Goal: Transaction & Acquisition: Purchase product/service

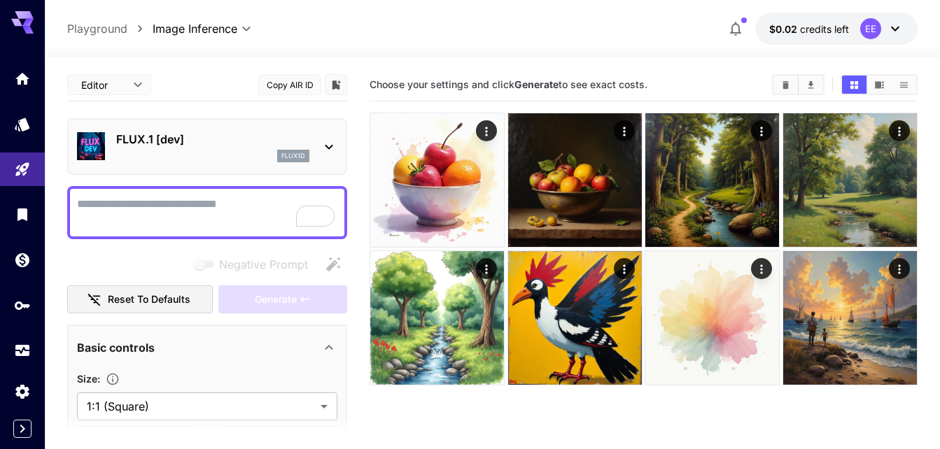
click at [895, 28] on icon at bounding box center [894, 28] width 17 height 17
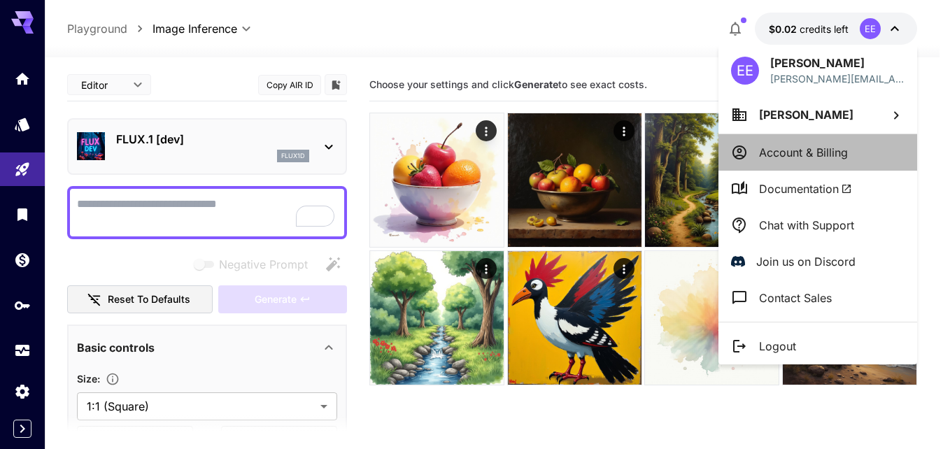
click at [854, 151] on li "Account & Billing" at bounding box center [817, 152] width 199 height 36
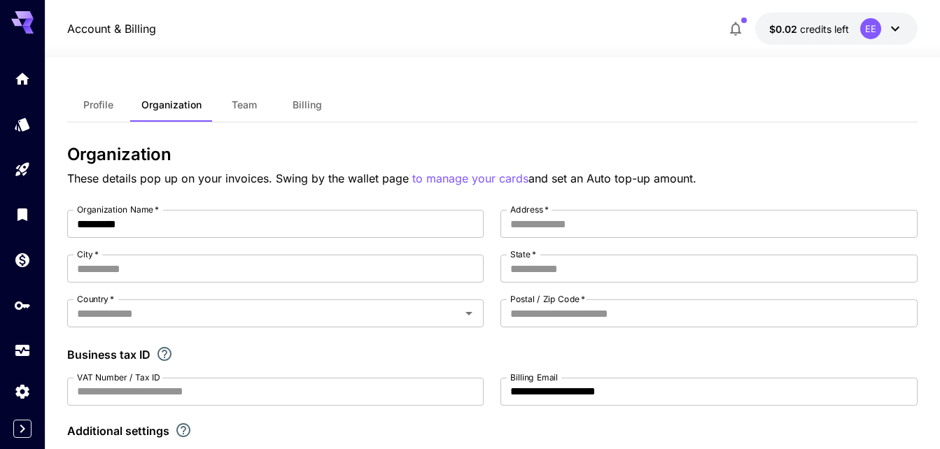
click at [309, 102] on span "Billing" at bounding box center [306, 105] width 29 height 13
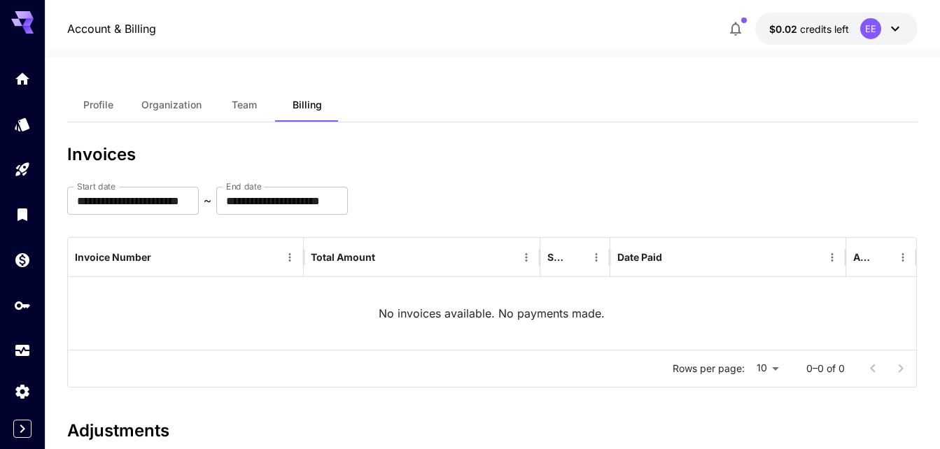
click at [173, 115] on button "Organization" at bounding box center [171, 105] width 83 height 34
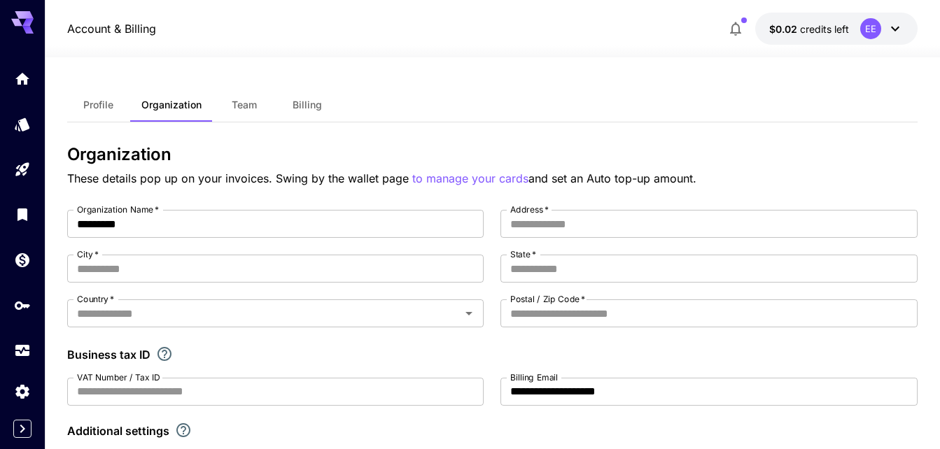
click at [113, 101] on span "Profile" at bounding box center [98, 105] width 30 height 13
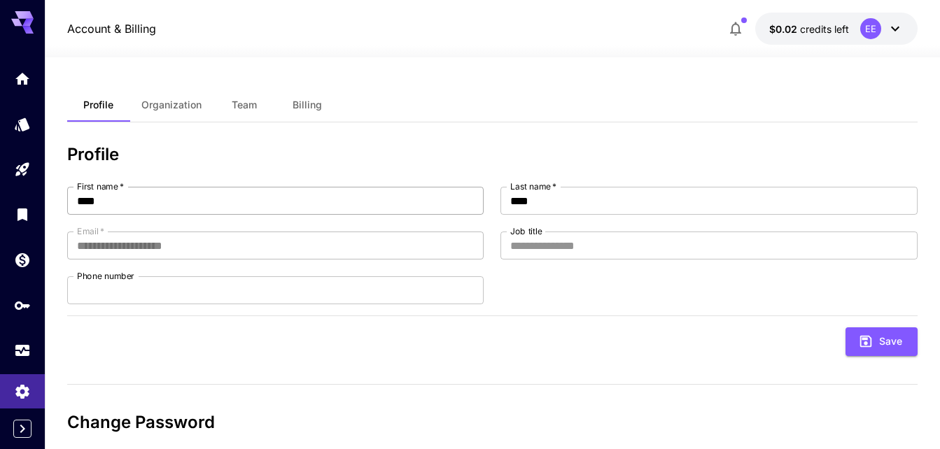
scroll to position [127, 0]
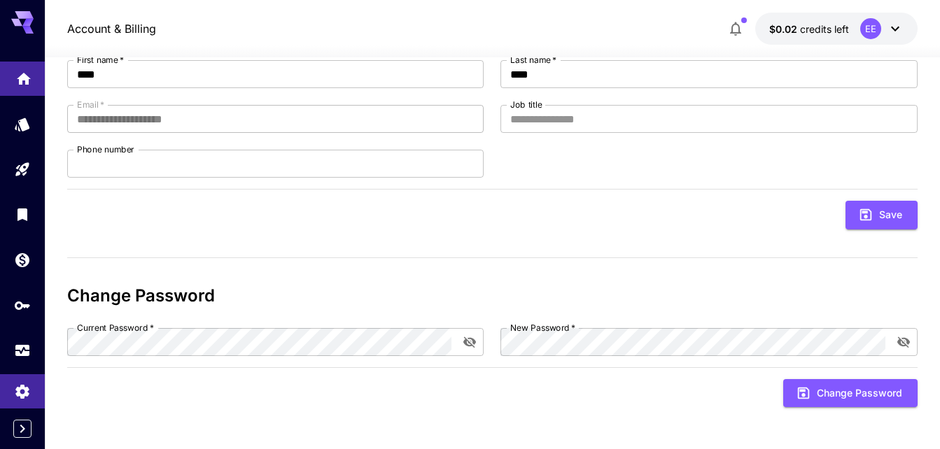
click at [24, 76] on icon "Home" at bounding box center [24, 75] width 14 height 12
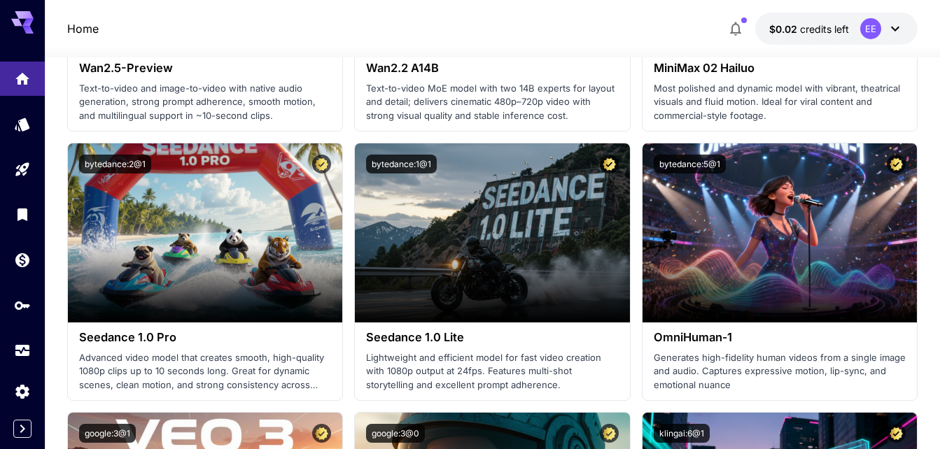
scroll to position [585, 0]
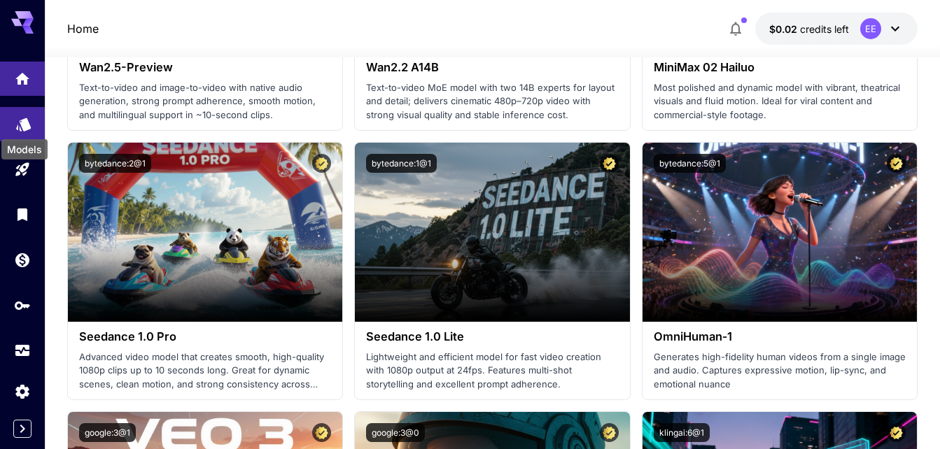
click at [30, 115] on icon "Models" at bounding box center [23, 119] width 17 height 17
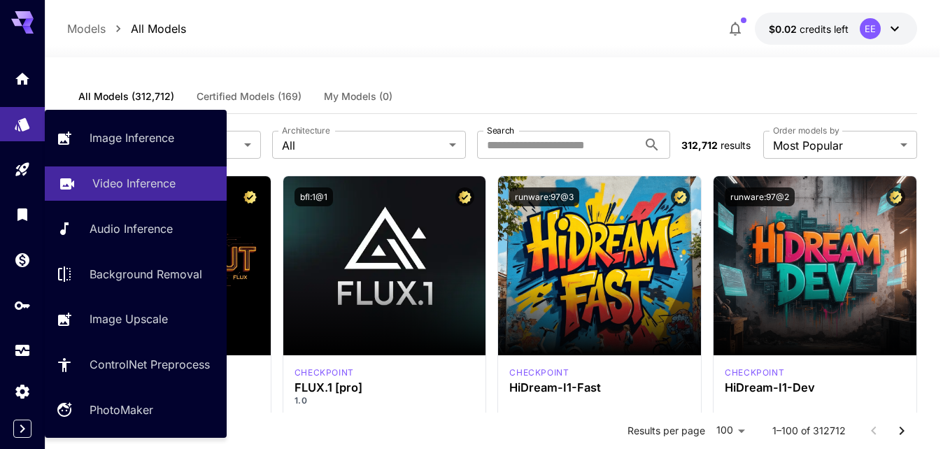
click at [87, 187] on link "Video Inference" at bounding box center [136, 184] width 182 height 34
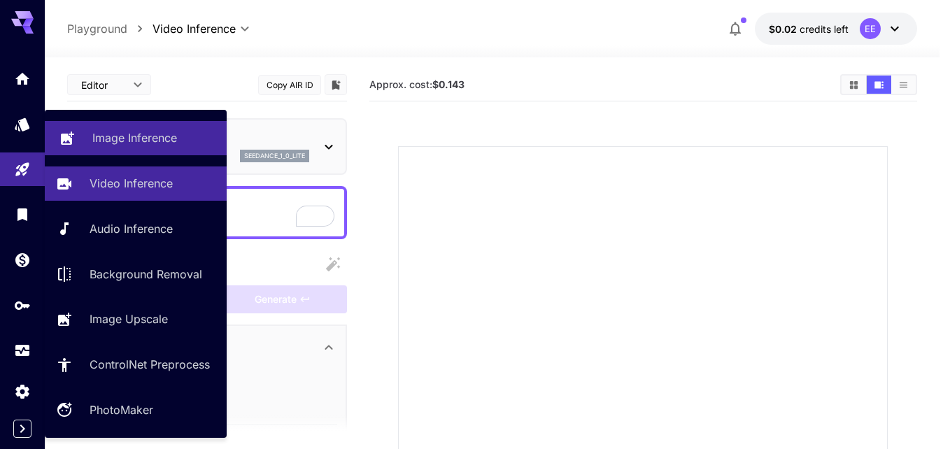
click at [104, 148] on link "Image Inference" at bounding box center [136, 138] width 182 height 34
type input "**********"
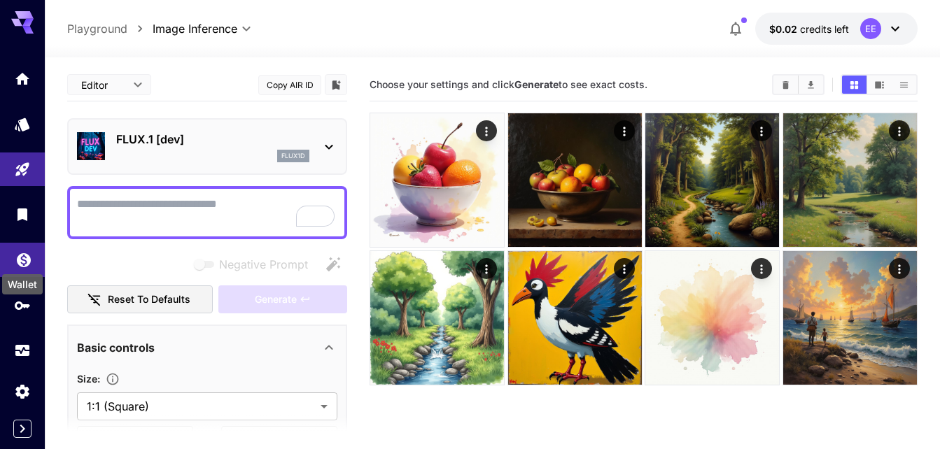
click at [24, 258] on icon "Wallet" at bounding box center [23, 256] width 17 height 17
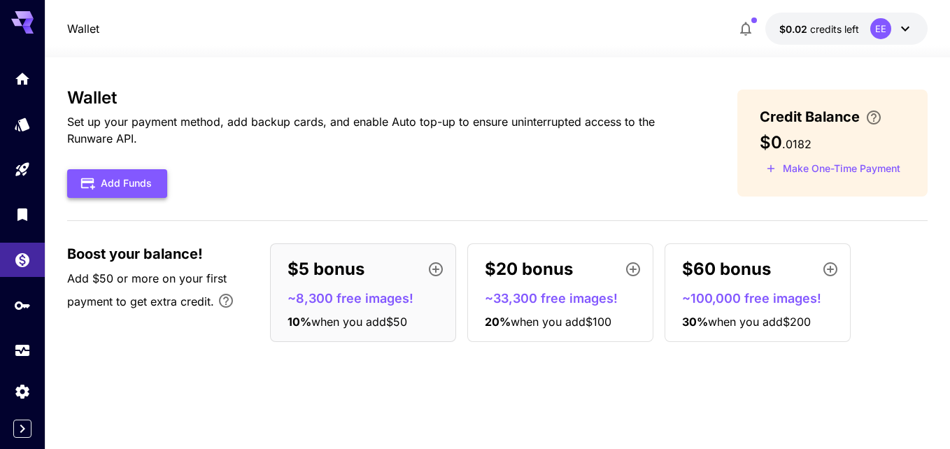
click at [129, 177] on button "Add Funds" at bounding box center [117, 183] width 100 height 29
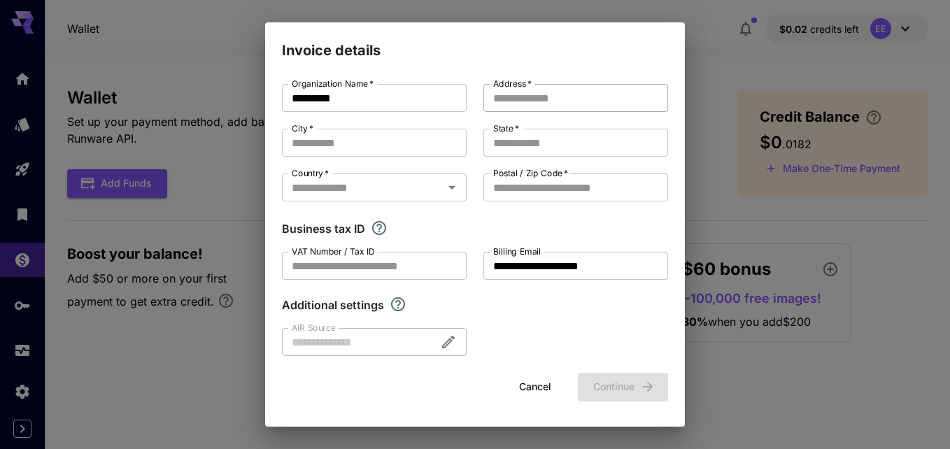
click at [518, 96] on input "Address   *" at bounding box center [575, 98] width 185 height 28
type input "**********"
click at [516, 145] on input "State   *" at bounding box center [575, 143] width 185 height 28
type input "**"
click at [529, 187] on input "Postal / Zip Code   *" at bounding box center [575, 187] width 185 height 28
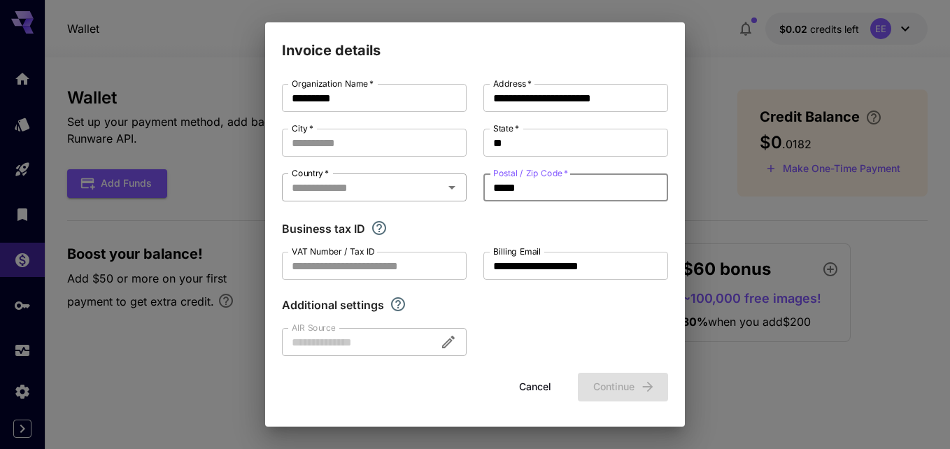
click at [458, 185] on icon "Open" at bounding box center [452, 187] width 17 height 17
type input "*****"
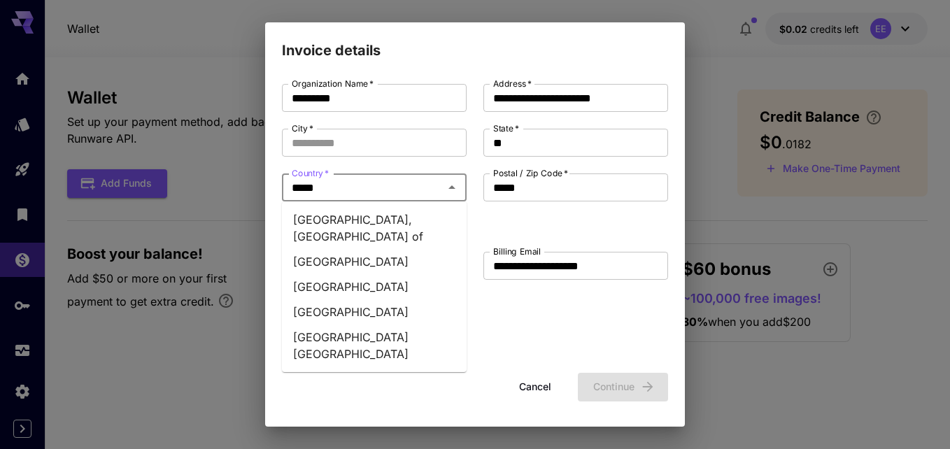
type input "******"
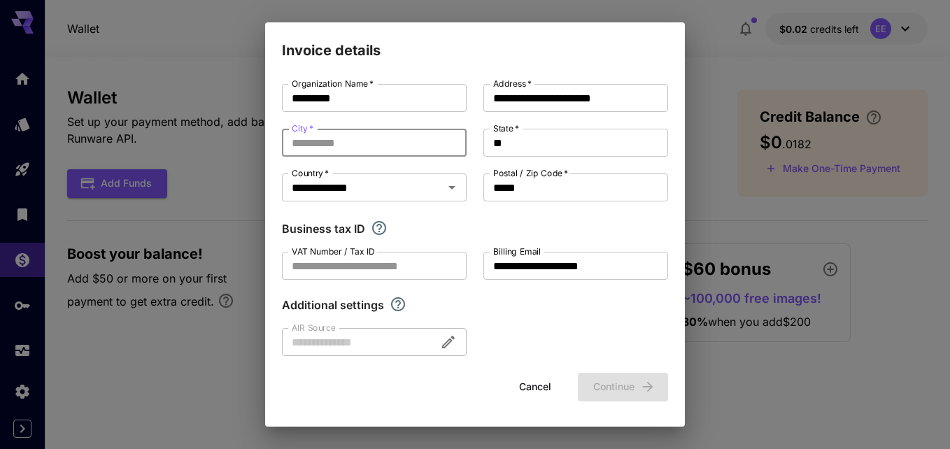
click at [417, 139] on input "City   *" at bounding box center [374, 143] width 185 height 28
type input "*******"
click at [606, 383] on button "Continue" at bounding box center [623, 387] width 90 height 29
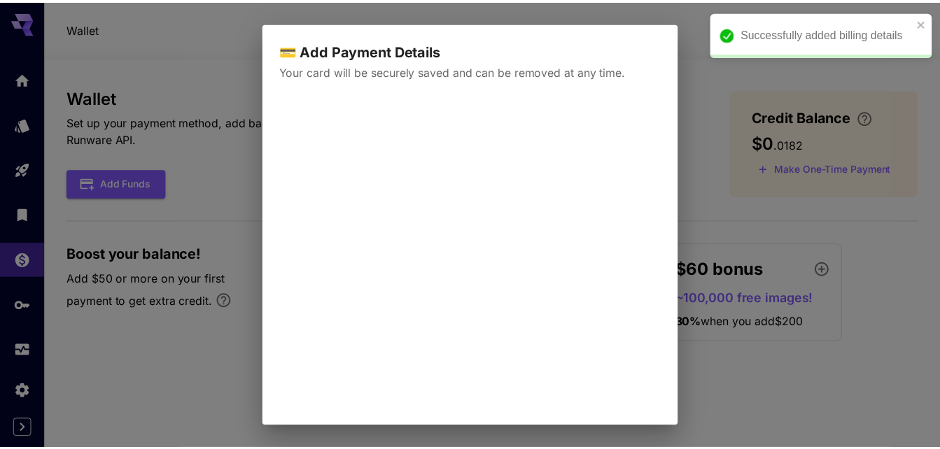
scroll to position [157, 0]
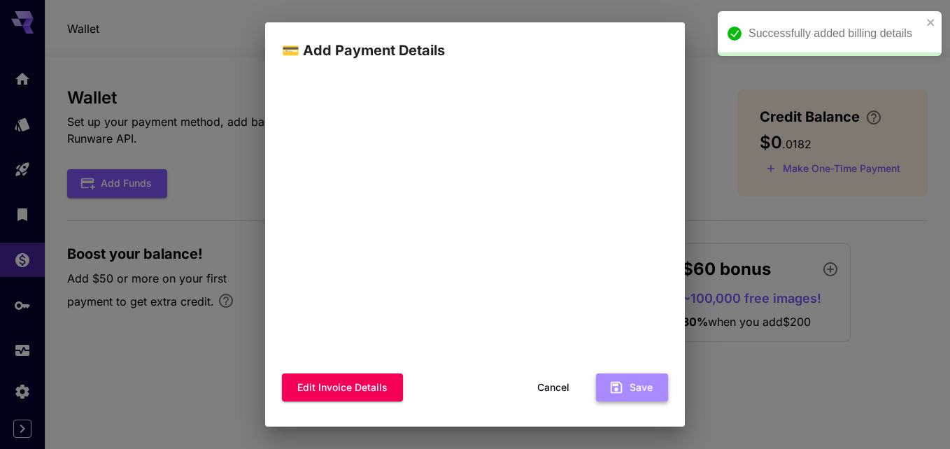
click at [611, 383] on icon "button" at bounding box center [617, 388] width 12 height 12
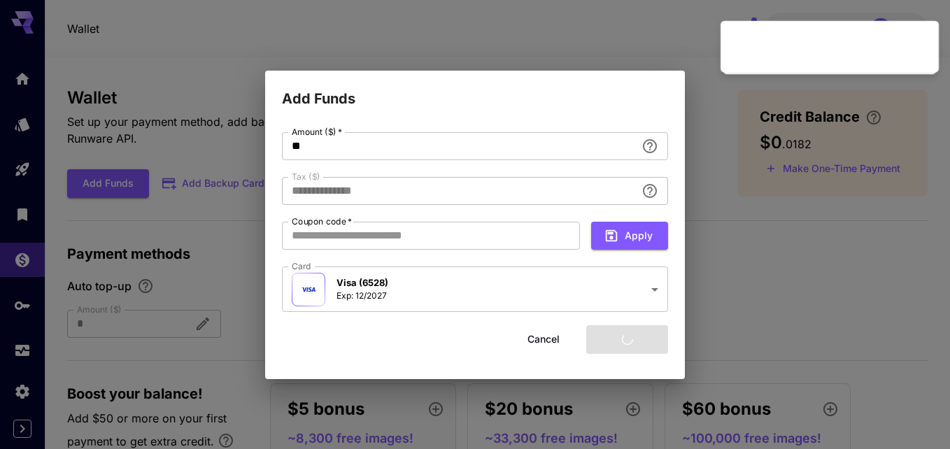
type input "****"
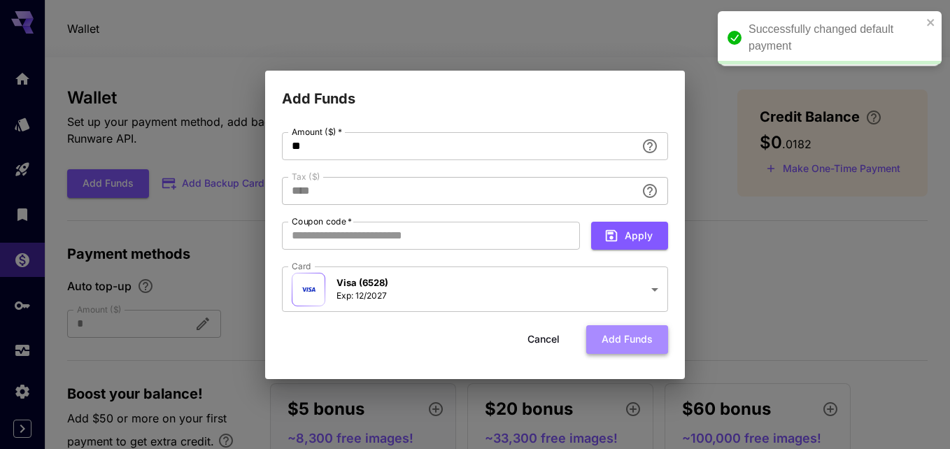
click at [613, 337] on button "Add funds" at bounding box center [627, 339] width 82 height 29
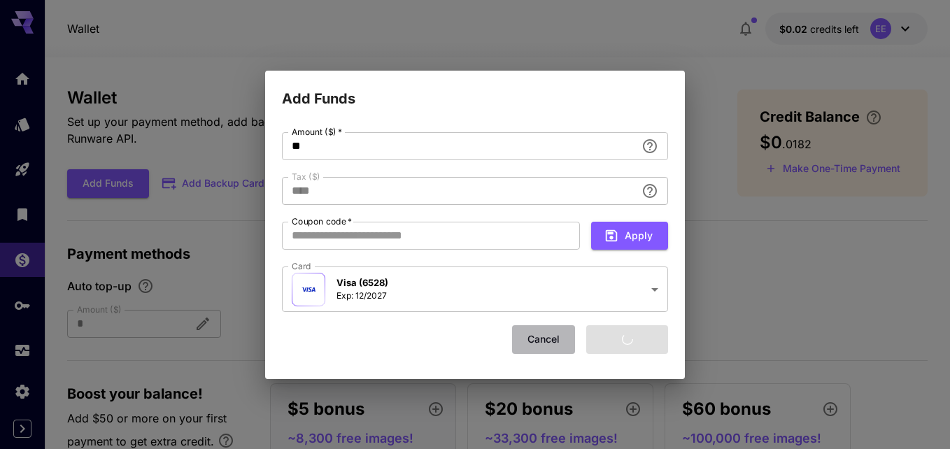
click at [544, 341] on button "Cancel" at bounding box center [543, 339] width 63 height 29
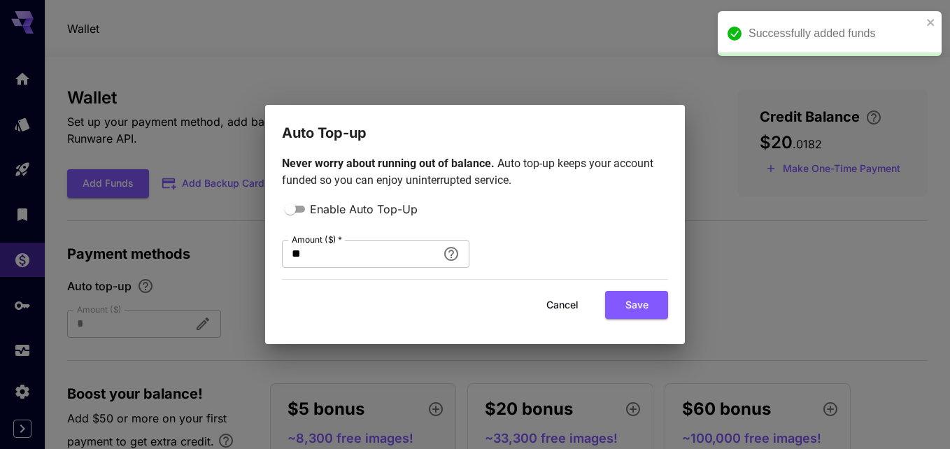
click at [568, 304] on button "Cancel" at bounding box center [562, 305] width 63 height 29
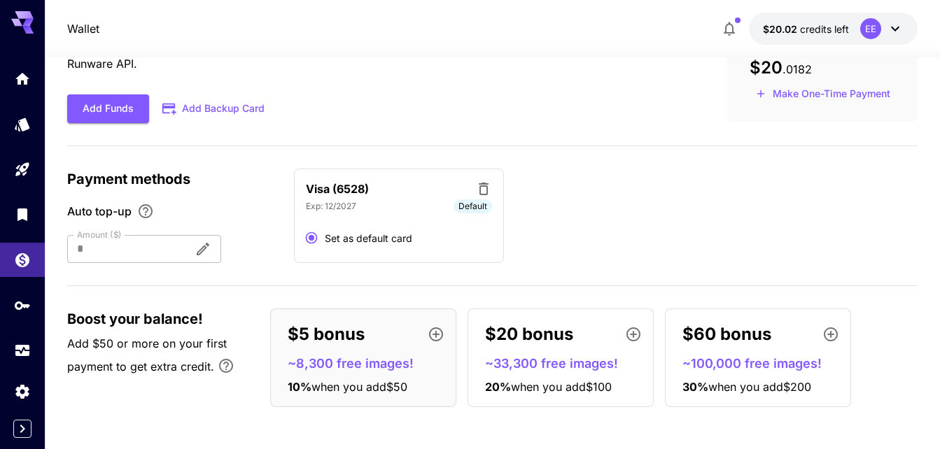
scroll to position [0, 0]
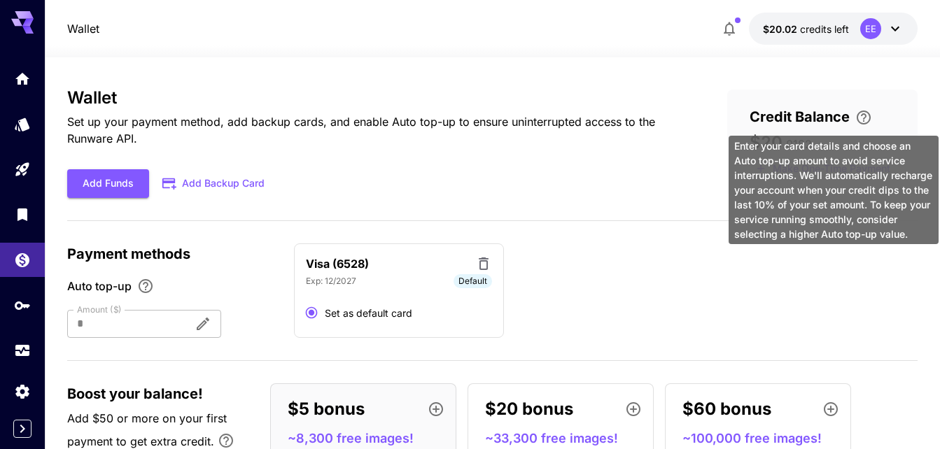
click at [866, 120] on icon "\a Enter your card details and choose an Auto top-up amount to avoid service in…" at bounding box center [863, 117] width 17 height 17
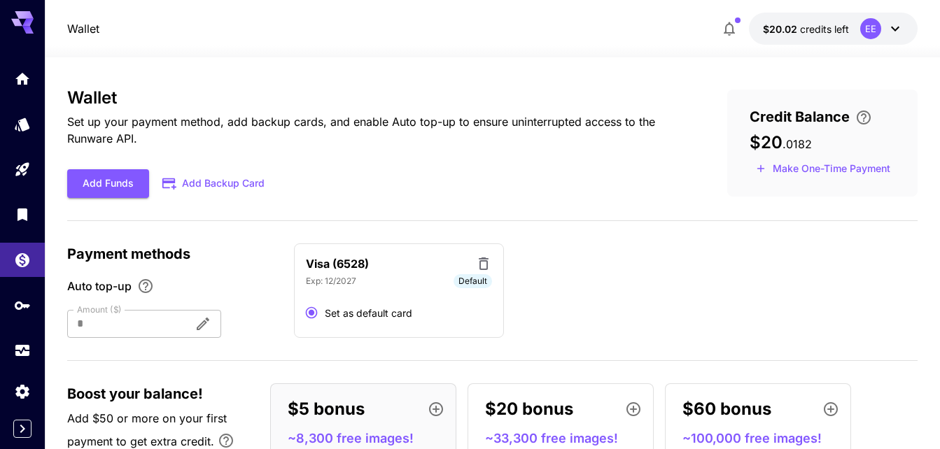
click at [900, 31] on icon at bounding box center [894, 28] width 17 height 17
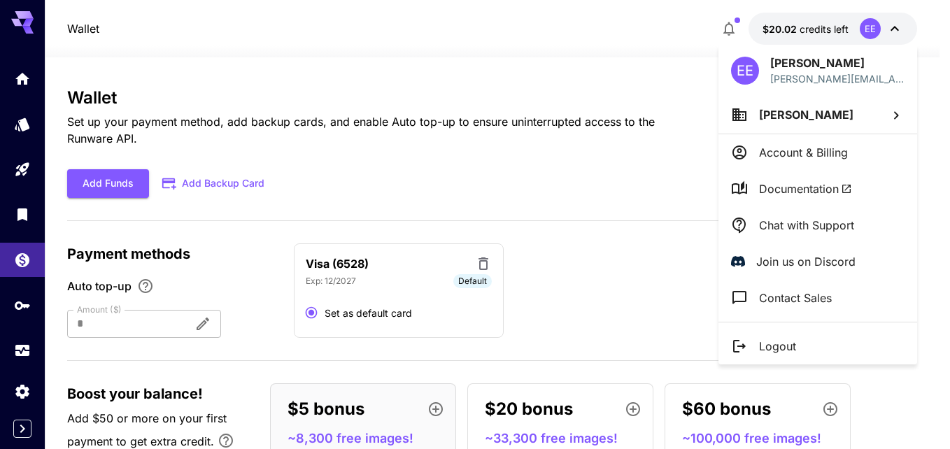
click at [854, 152] on li "Account & Billing" at bounding box center [817, 152] width 199 height 36
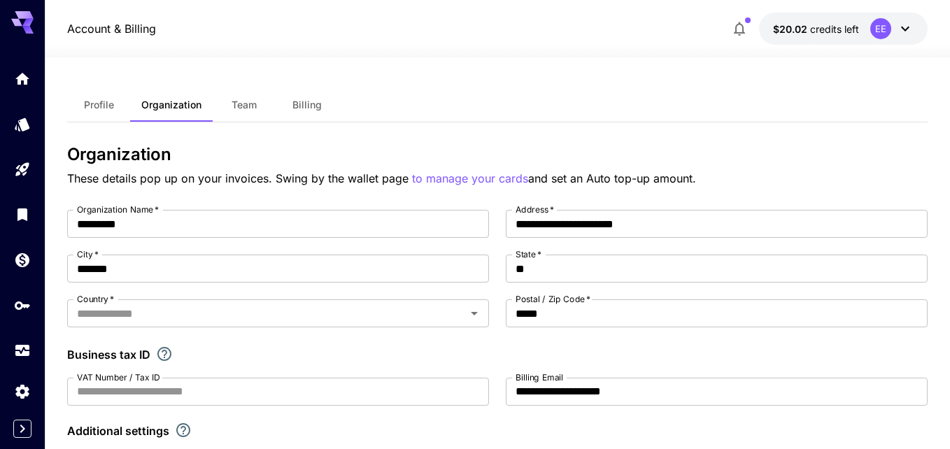
type input "**********"
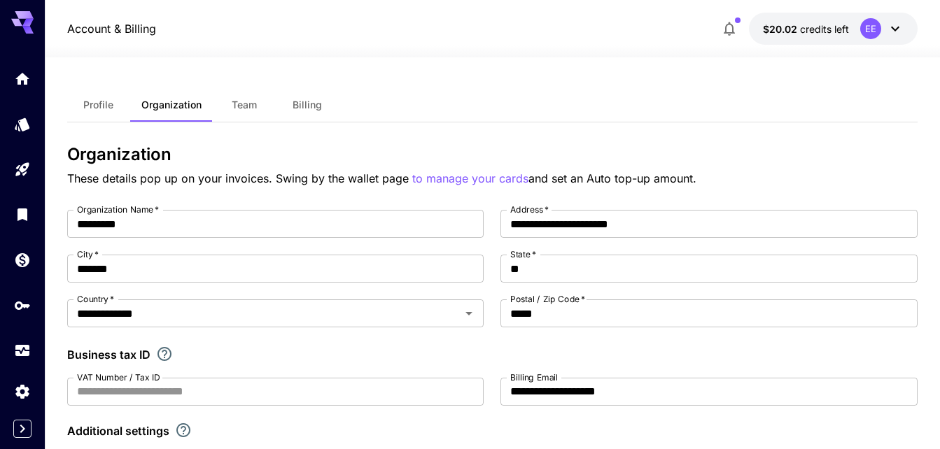
click at [309, 101] on span "Billing" at bounding box center [306, 105] width 29 height 13
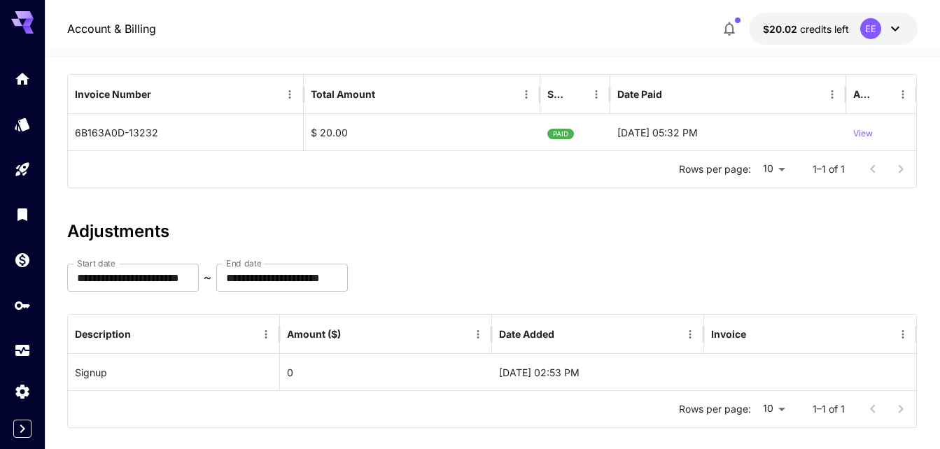
scroll to position [184, 0]
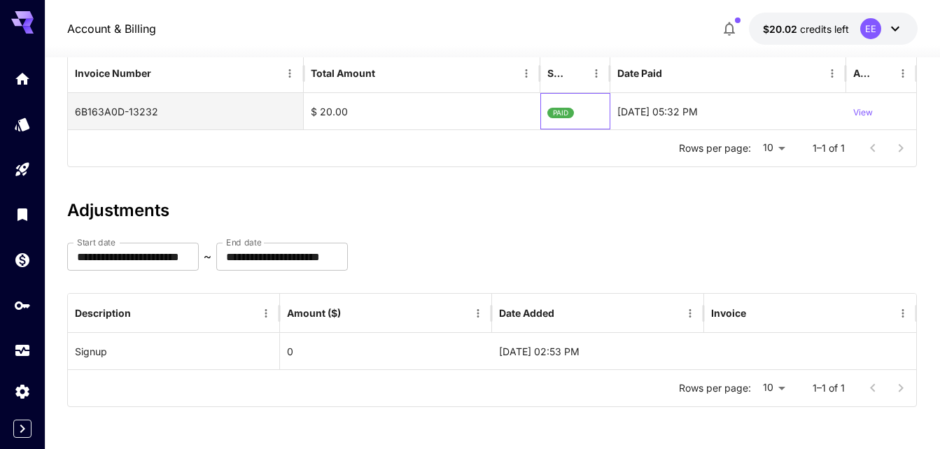
click at [598, 114] on div "PAID" at bounding box center [575, 111] width 70 height 36
click at [872, 110] on p "View" at bounding box center [863, 112] width 20 height 13
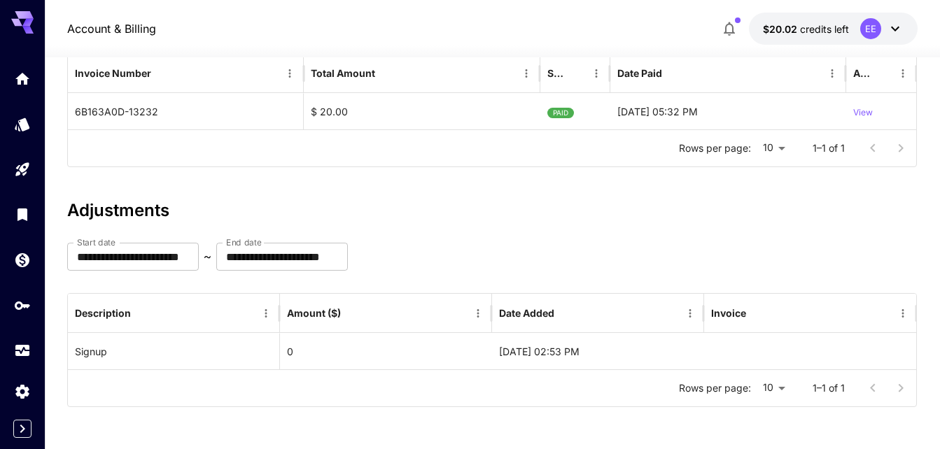
click at [898, 36] on icon at bounding box center [894, 28] width 17 height 17
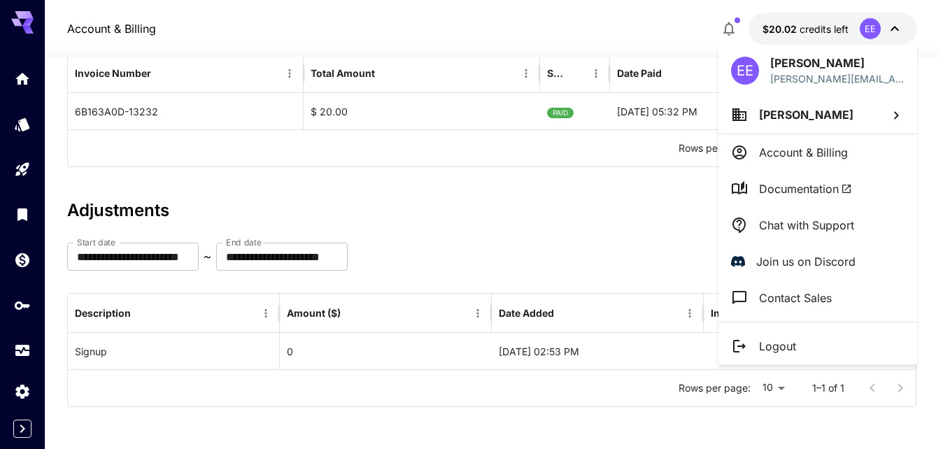
click at [816, 229] on p "Chat with Support" at bounding box center [806, 225] width 95 height 17
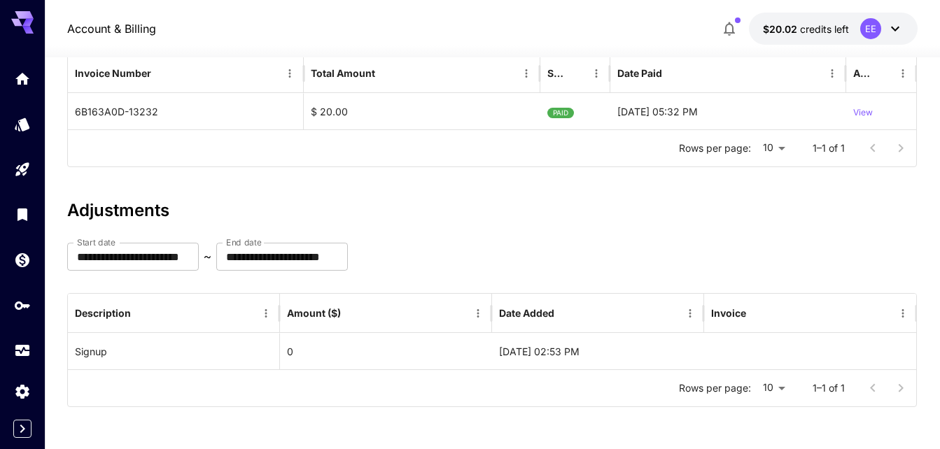
click at [891, 29] on icon at bounding box center [894, 28] width 17 height 17
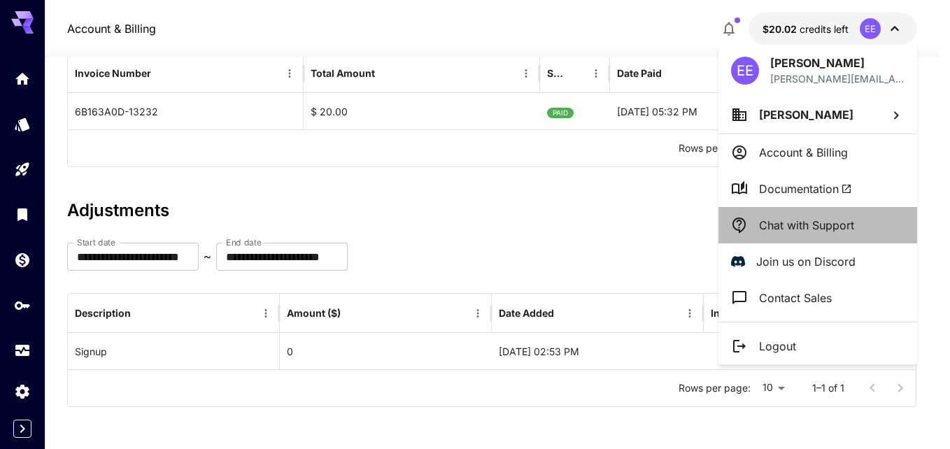
click at [807, 227] on p "Chat with Support" at bounding box center [806, 225] width 95 height 17
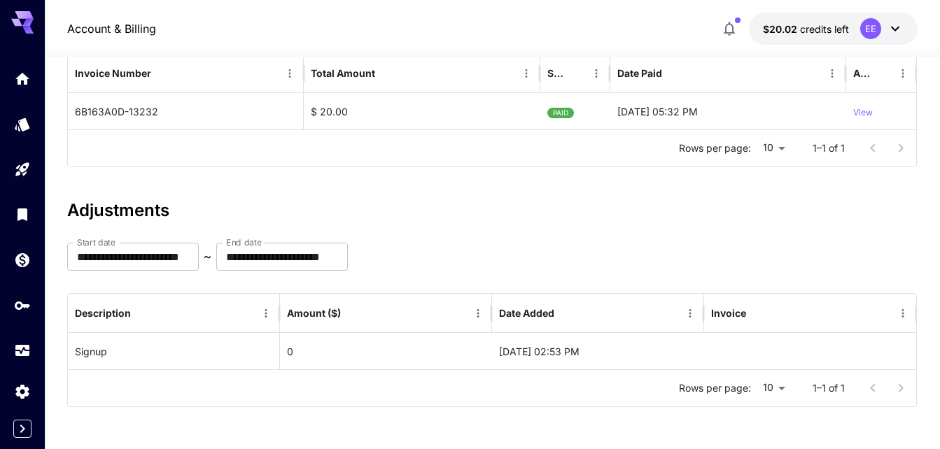
click at [526, 22] on div "Account & Billing $20.02 credits left [GEOGRAPHIC_DATA]" at bounding box center [492, 29] width 850 height 32
click at [564, 33] on div "Account & Billing $20.02 credits left [GEOGRAPHIC_DATA]" at bounding box center [492, 29] width 850 height 32
click at [604, 250] on div "**********" at bounding box center [492, 257] width 850 height 28
click at [24, 79] on icon "Home" at bounding box center [23, 74] width 17 height 17
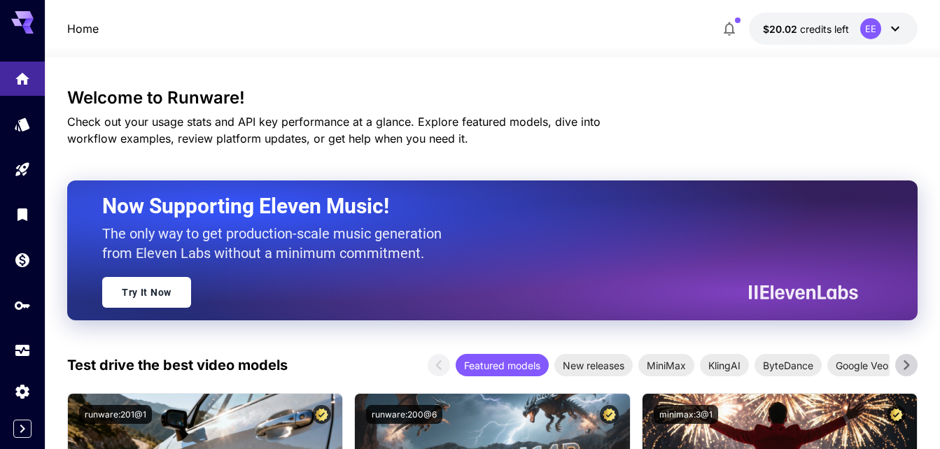
click at [442, 22] on div "Home $20.02 credits left EE" at bounding box center [492, 29] width 850 height 32
